Goal: Task Accomplishment & Management: Manage account settings

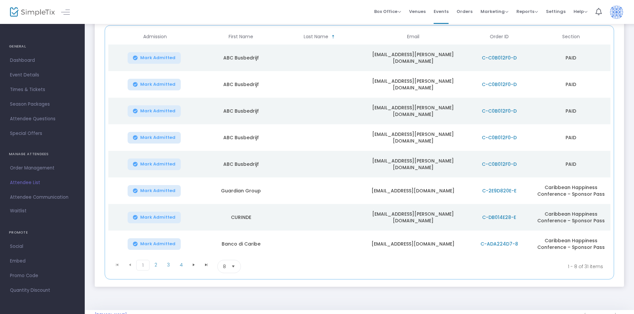
scroll to position [99, 0]
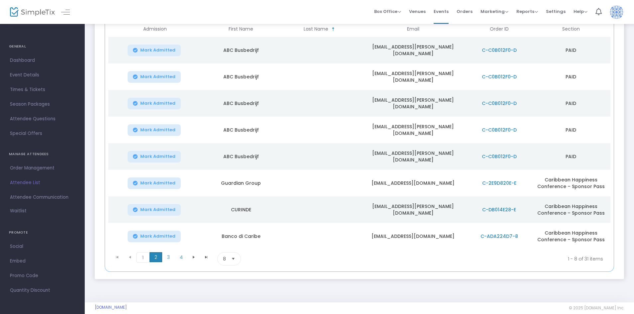
click at [156, 252] on span "2" at bounding box center [156, 257] width 13 height 10
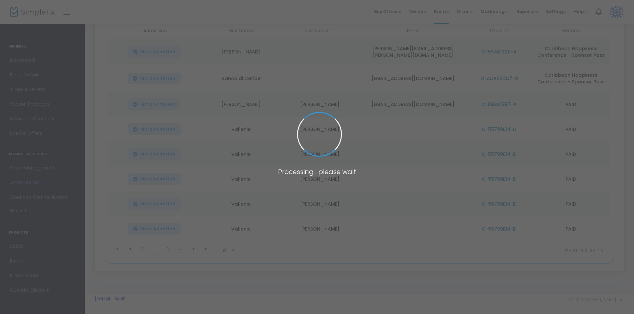
scroll to position [97, 0]
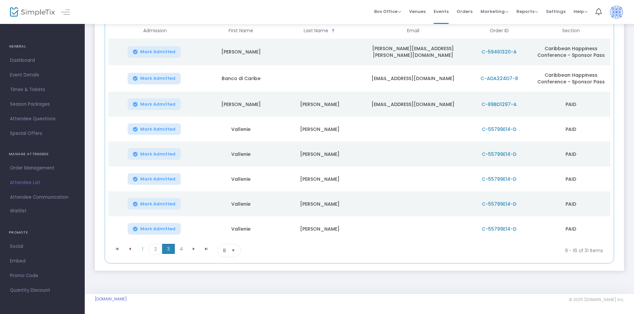
click at [166, 248] on span "3" at bounding box center [168, 249] width 13 height 10
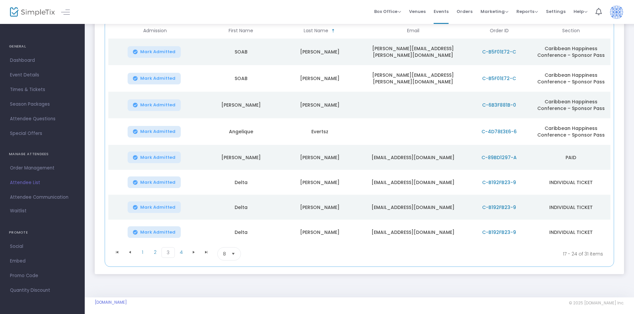
click at [489, 157] on span "C-89BD1297-A" at bounding box center [499, 157] width 35 height 7
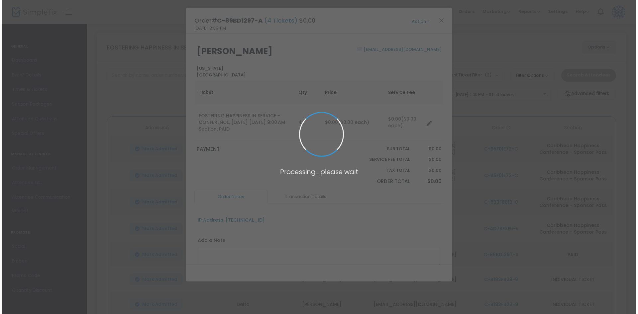
scroll to position [0, 0]
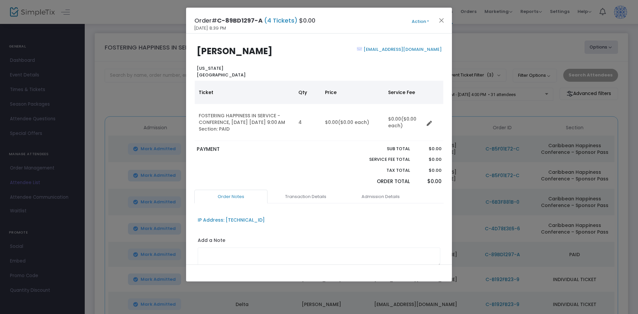
click at [430, 22] on button "Action" at bounding box center [421, 21] width 40 height 7
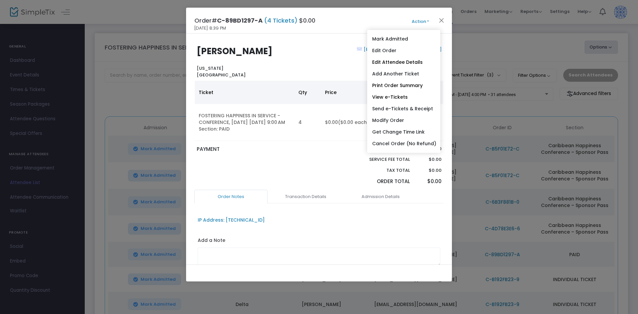
click at [605, 48] on ngb-modal-window "Order# C-89BD1297-A (4 Tickets) $0.00 [DATE] 8:39 PM Action Mark Admitted Edit …" at bounding box center [319, 157] width 638 height 314
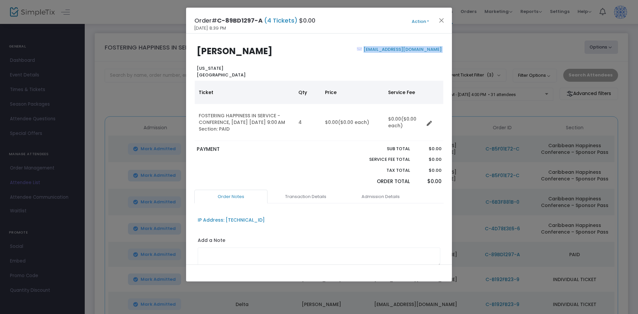
click at [605, 48] on ngb-modal-window "Order# C-89BD1297-A (4 Tickets) $0.00 [DATE] 8:39 PM Action Mark Admitted Edit …" at bounding box center [319, 157] width 638 height 314
click at [441, 18] on button "Close" at bounding box center [441, 20] width 9 height 9
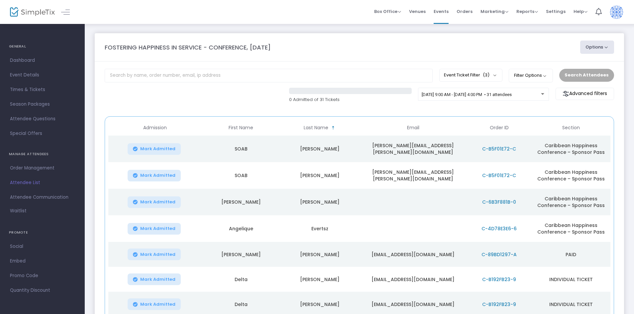
click at [606, 47] on button "Options" at bounding box center [597, 47] width 34 height 13
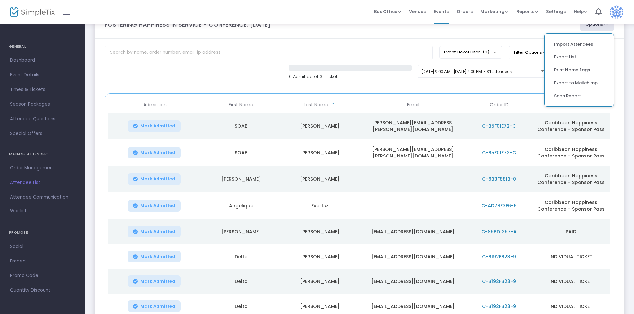
scroll to position [33, 0]
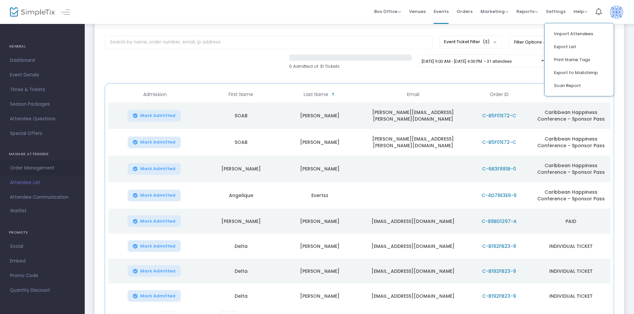
click at [30, 167] on span "Order Management" at bounding box center [42, 168] width 65 height 9
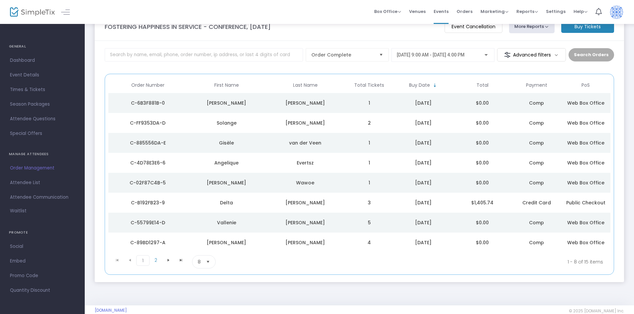
scroll to position [32, 0]
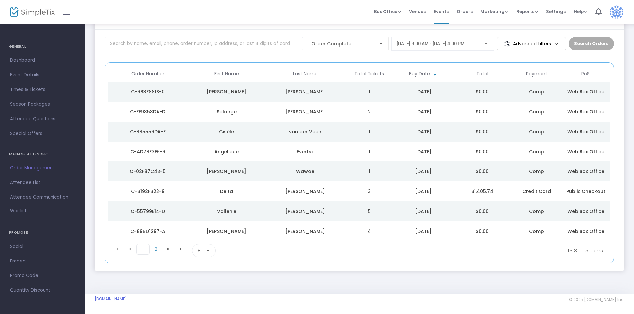
click at [222, 232] on div "[PERSON_NAME]" at bounding box center [226, 231] width 75 height 7
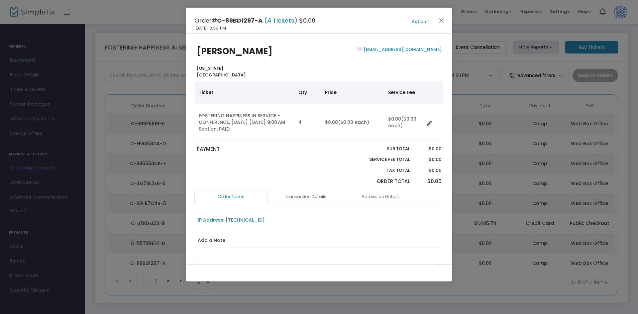
scroll to position [50, 0]
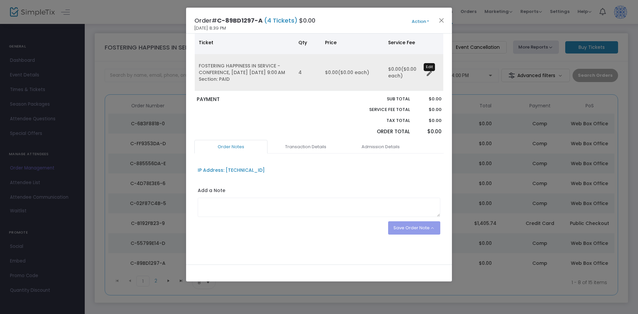
click at [429, 72] on icon "Data table" at bounding box center [429, 73] width 5 height 5
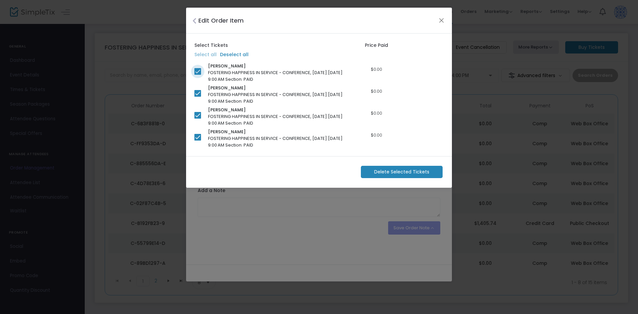
click at [198, 72] on span at bounding box center [197, 71] width 7 height 7
click at [198, 75] on input "checkbox" at bounding box center [197, 75] width 0 height 0
checkbox input "false"
click at [198, 135] on span at bounding box center [197, 137] width 7 height 7
click at [198, 141] on input "checkbox" at bounding box center [197, 141] width 0 height 0
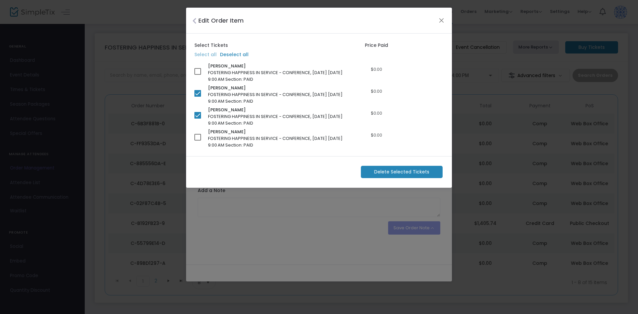
click at [196, 138] on span at bounding box center [197, 137] width 7 height 7
click at [197, 141] on input "checkbox" at bounding box center [197, 141] width 0 height 0
checkbox input "true"
click at [196, 66] on div "[PERSON_NAME] FOSTERING HAPPINESS IN SERVICE - CONFERENCE, [DATE] [DATE] 9:00 A…" at bounding box center [275, 73] width 162 height 20
click at [438, 20] on button "Close" at bounding box center [441, 20] width 9 height 9
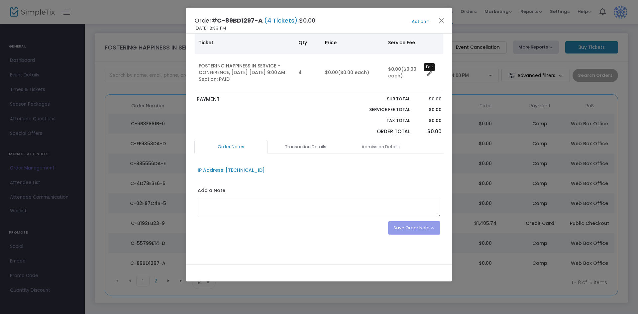
click at [430, 72] on icon "Data table" at bounding box center [429, 73] width 5 height 5
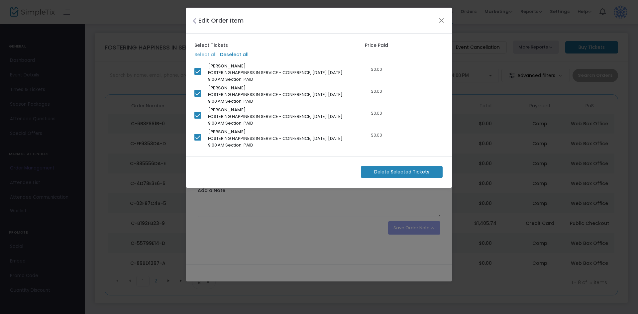
click at [436, 20] on div "Edit Order Item" at bounding box center [319, 21] width 266 height 26
click at [442, 20] on button "Close" at bounding box center [441, 20] width 9 height 9
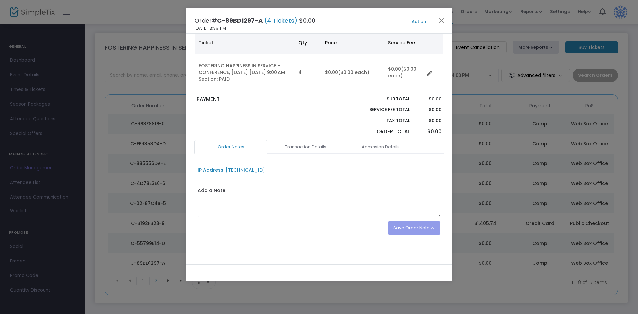
click at [427, 22] on button "Action" at bounding box center [421, 21] width 40 height 7
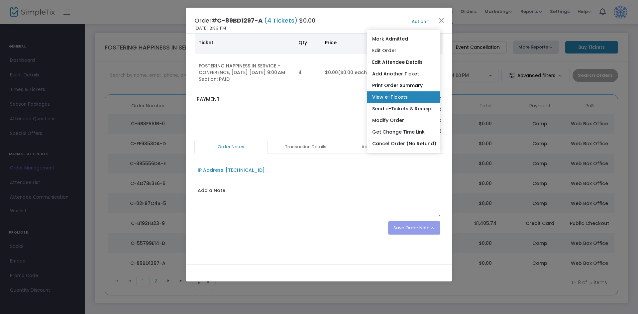
click at [394, 97] on link "View e-Tickets" at bounding box center [403, 97] width 73 height 12
